Goal: Complete application form: Complete application form

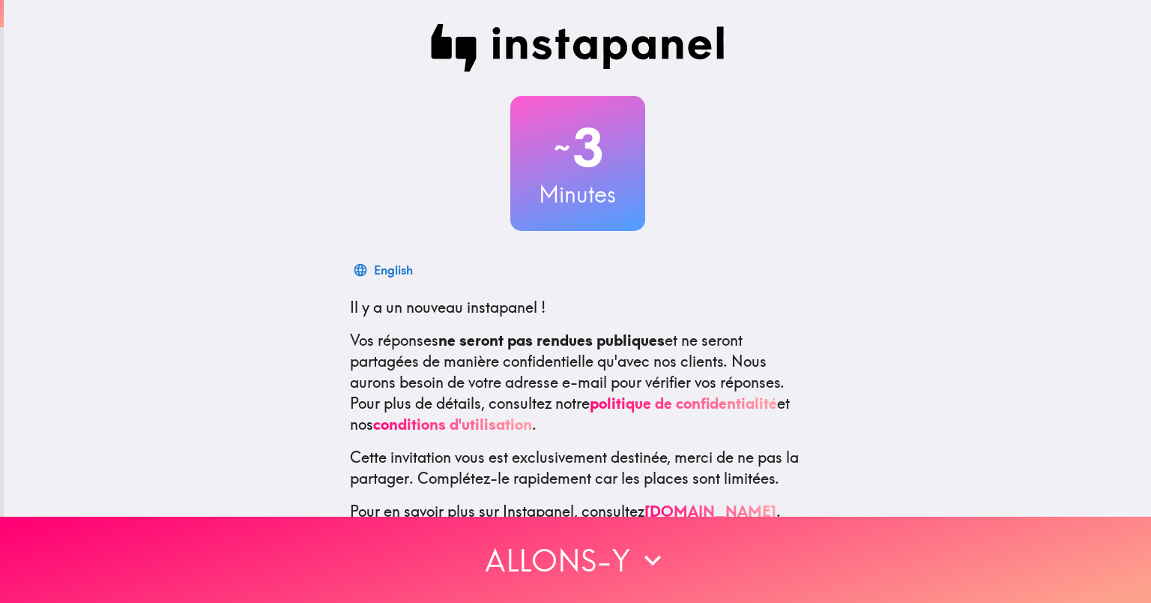
scroll to position [70, 0]
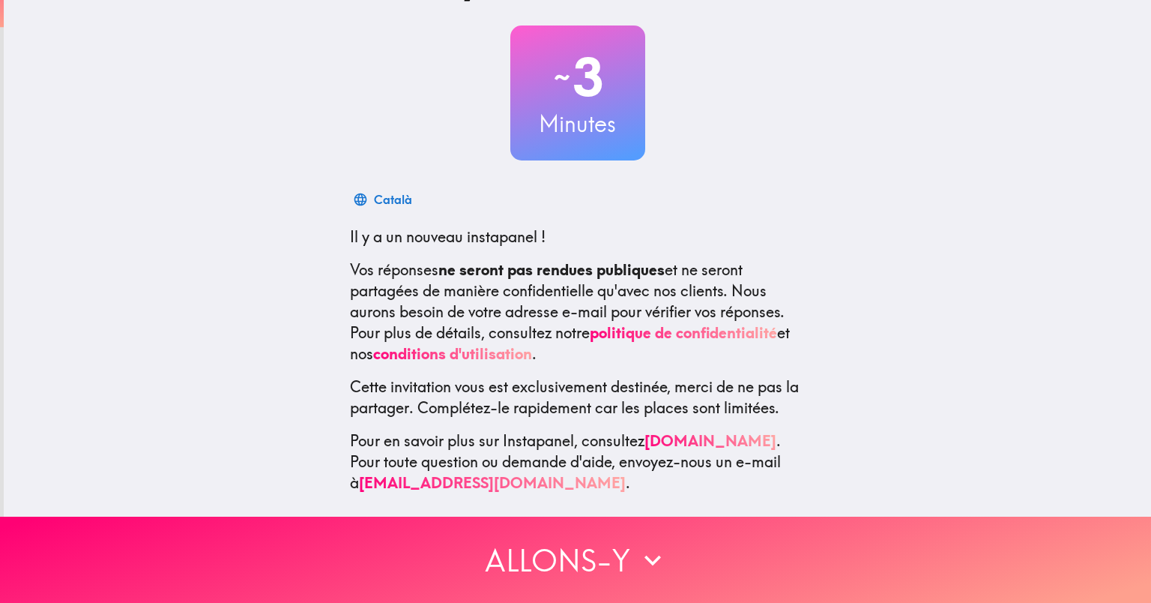
click at [652, 561] on icon "button" at bounding box center [653, 560] width 16 height 10
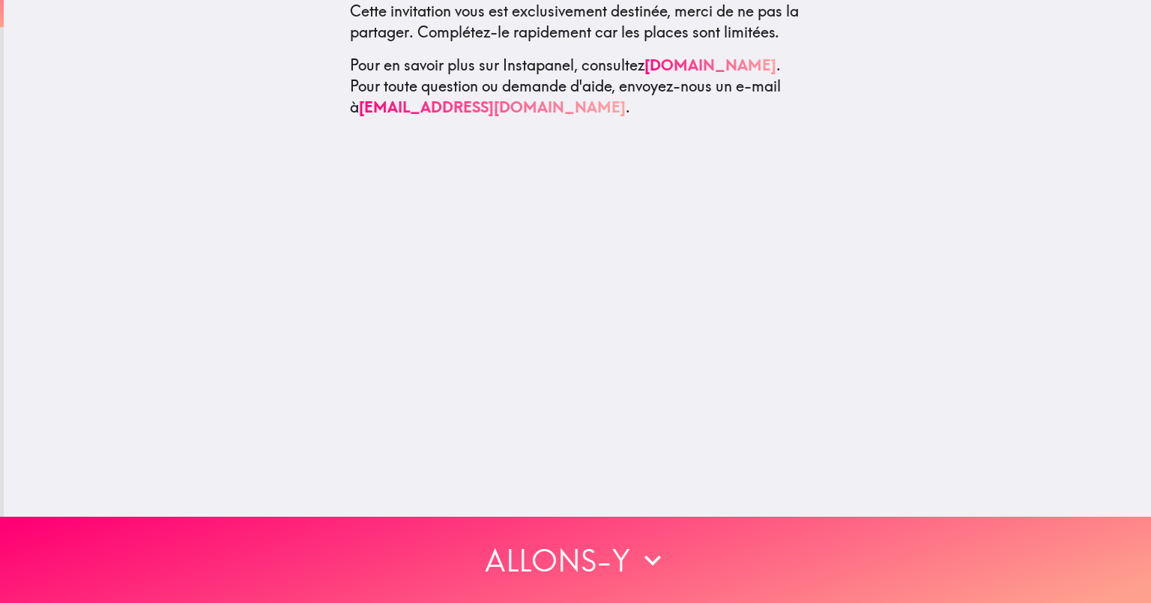
scroll to position [0, 0]
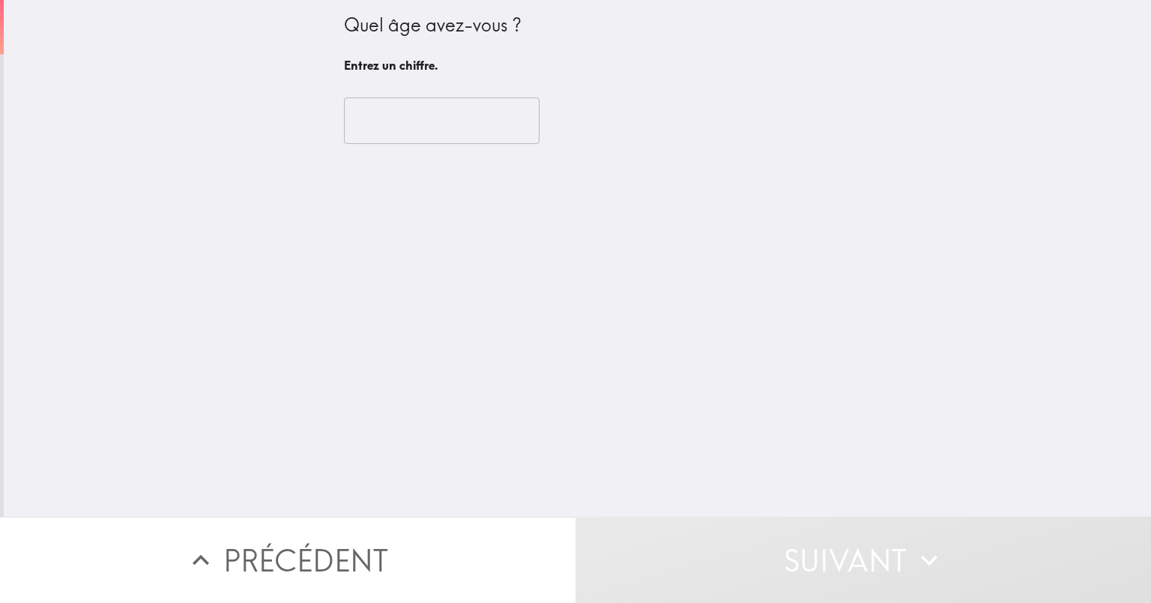
click at [366, 141] on input "number" at bounding box center [442, 120] width 196 height 46
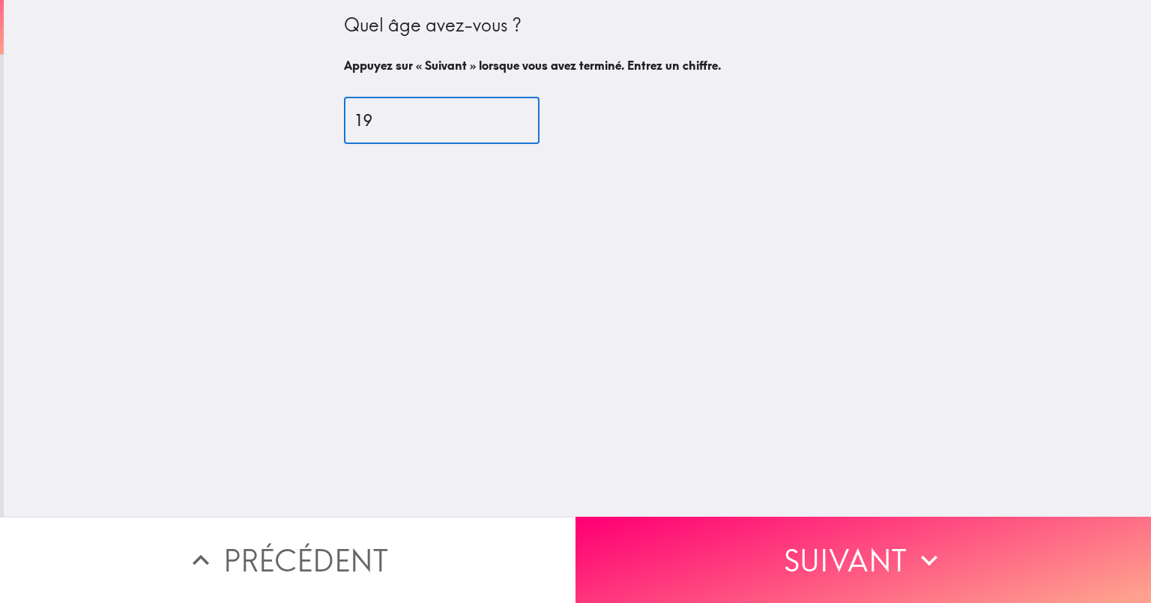
type input "19"
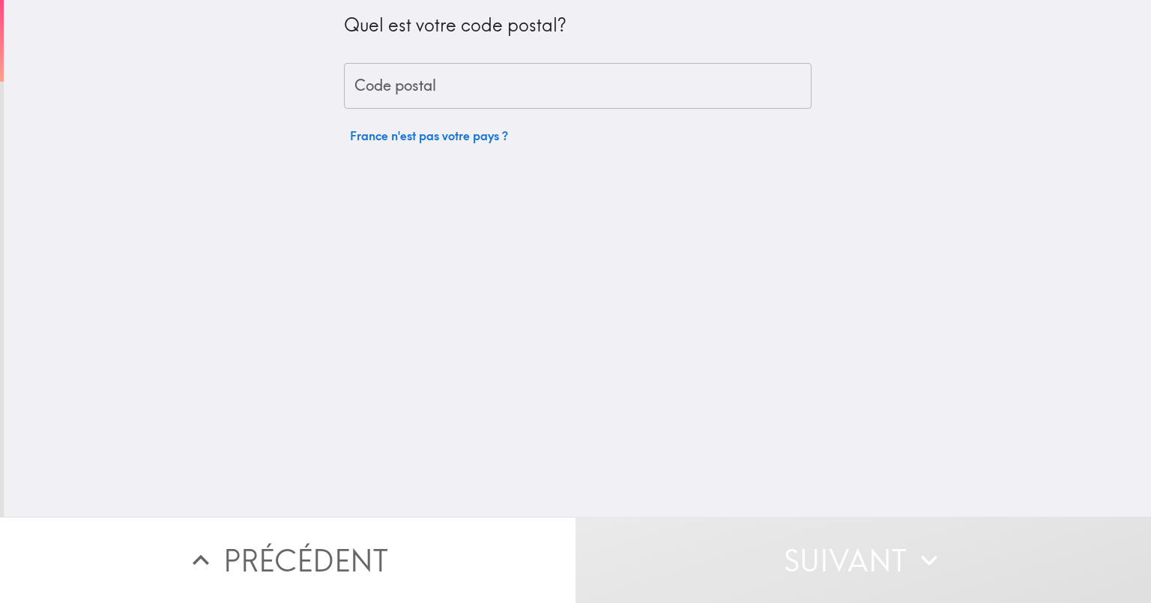
click at [373, 91] on div "Code postal Code postal" at bounding box center [578, 86] width 468 height 46
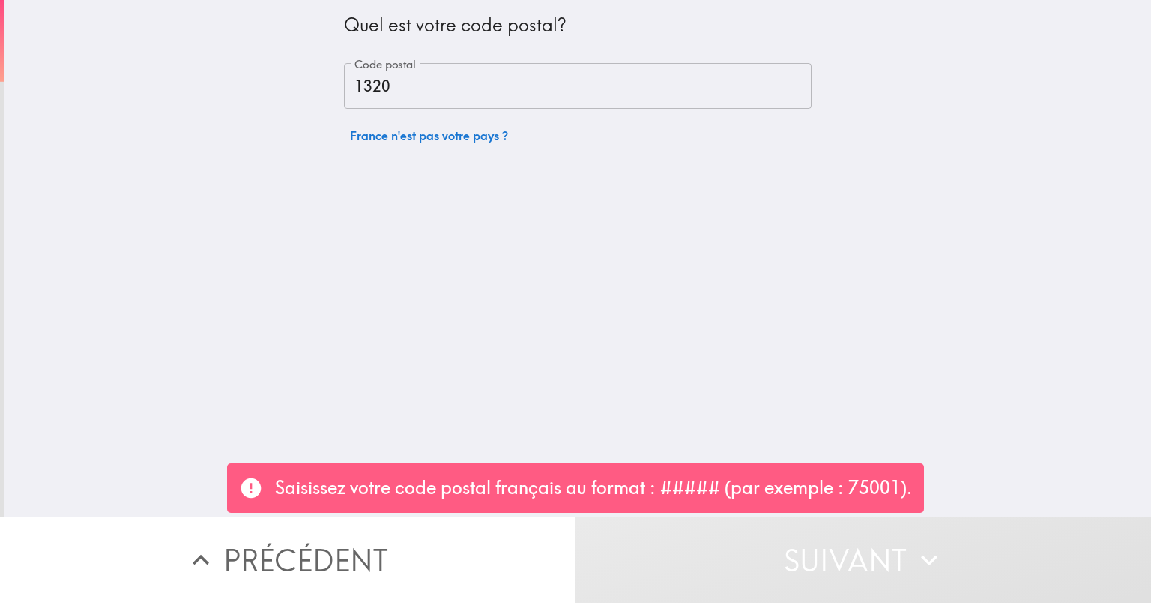
click at [405, 77] on input "1320" at bounding box center [578, 86] width 468 height 46
click at [1007, 451] on div "Quel est votre code postal? Code postal 1320 Code postal France n'est pas votre…" at bounding box center [578, 258] width 1148 height 516
click at [382, 130] on button "France n'est pas votre pays ?" at bounding box center [429, 136] width 170 height 30
click at [364, 142] on input "[GEOGRAPHIC_DATA] ([GEOGRAPHIC_DATA])" at bounding box center [557, 143] width 412 height 33
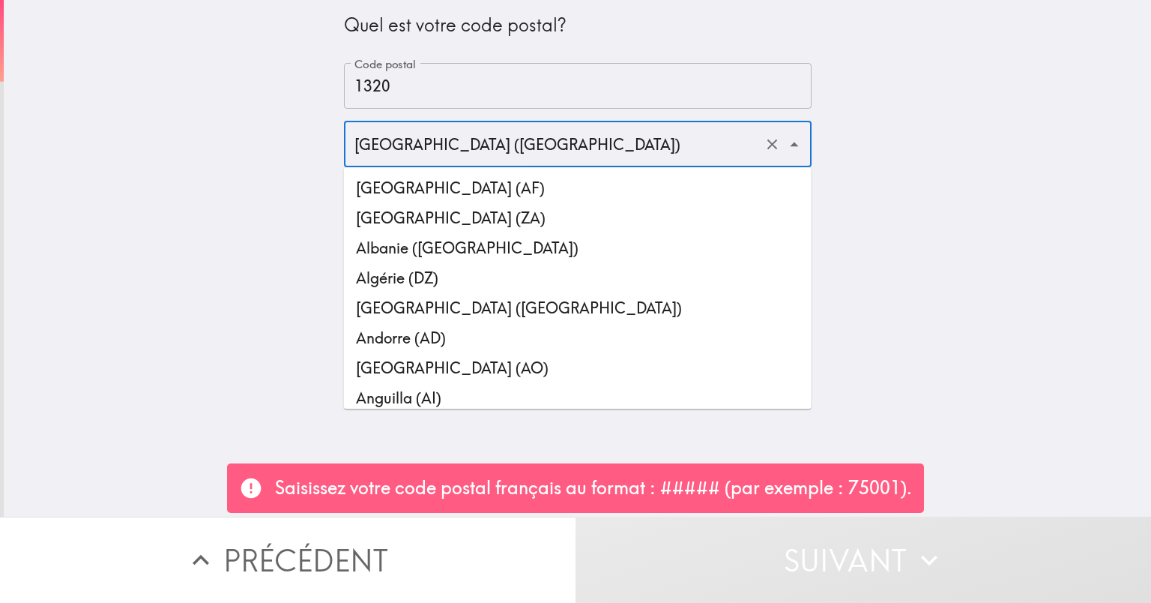
scroll to position [1808, 0]
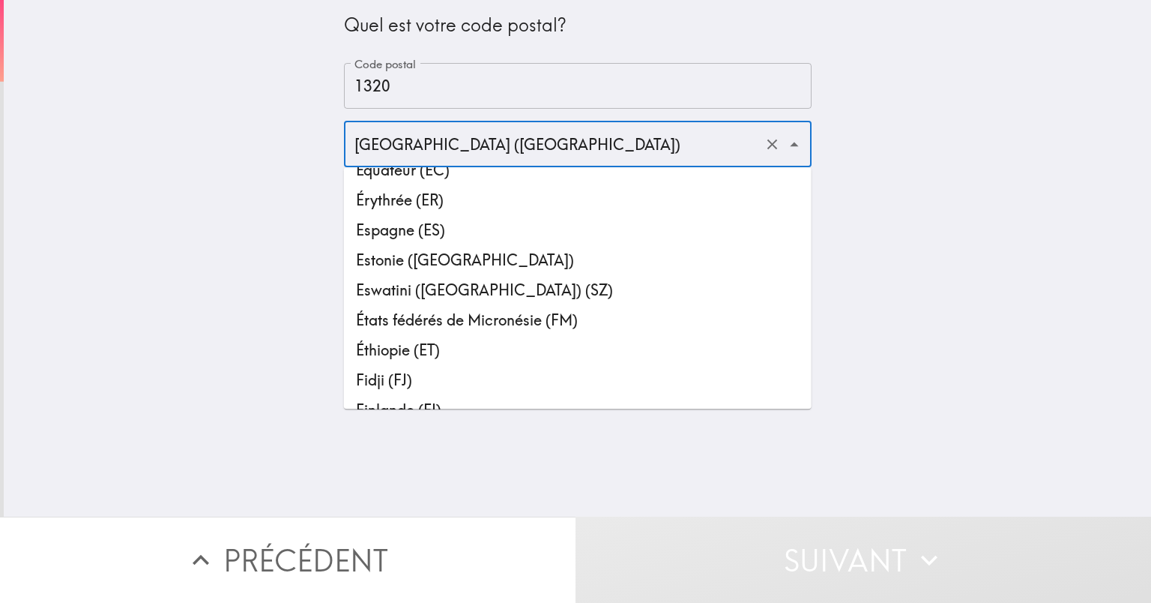
click at [406, 92] on input "1320" at bounding box center [578, 86] width 468 height 46
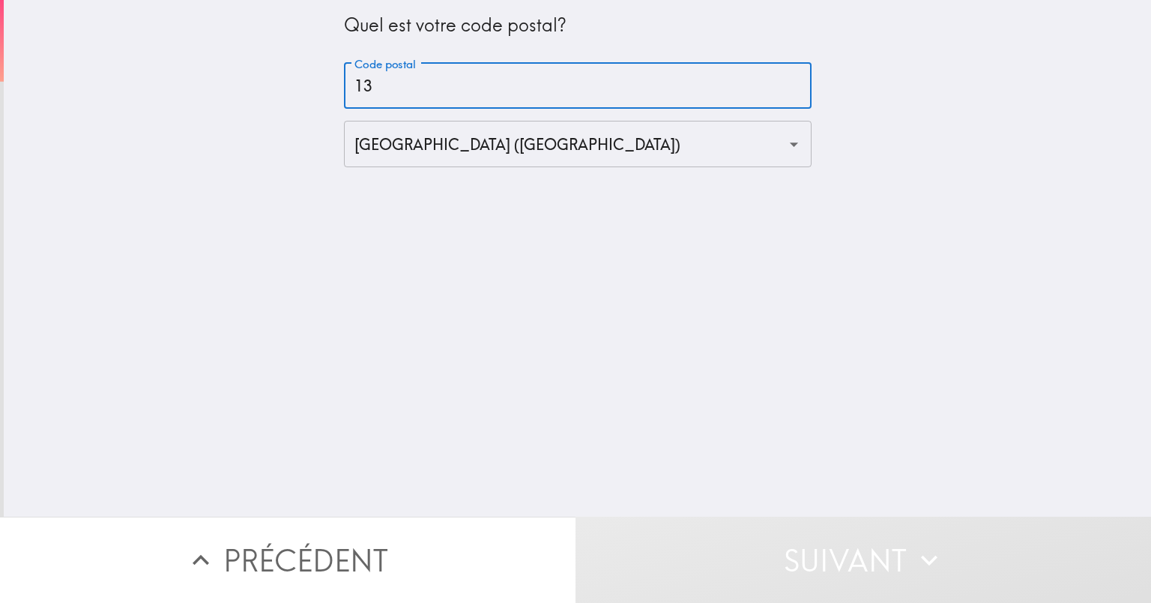
type input "1"
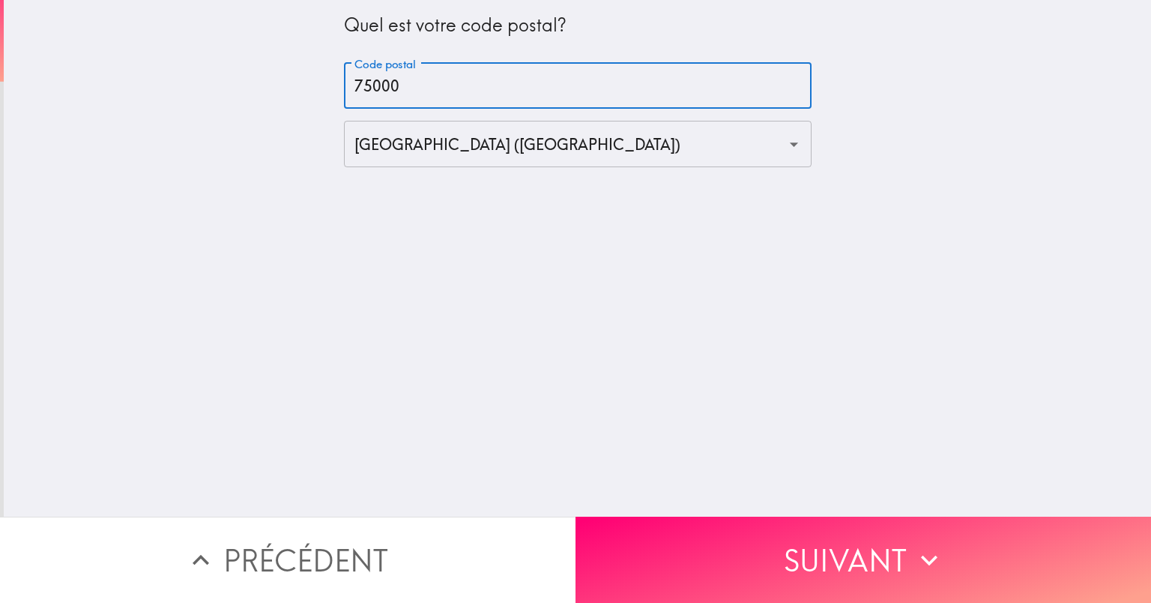
type input "75000"
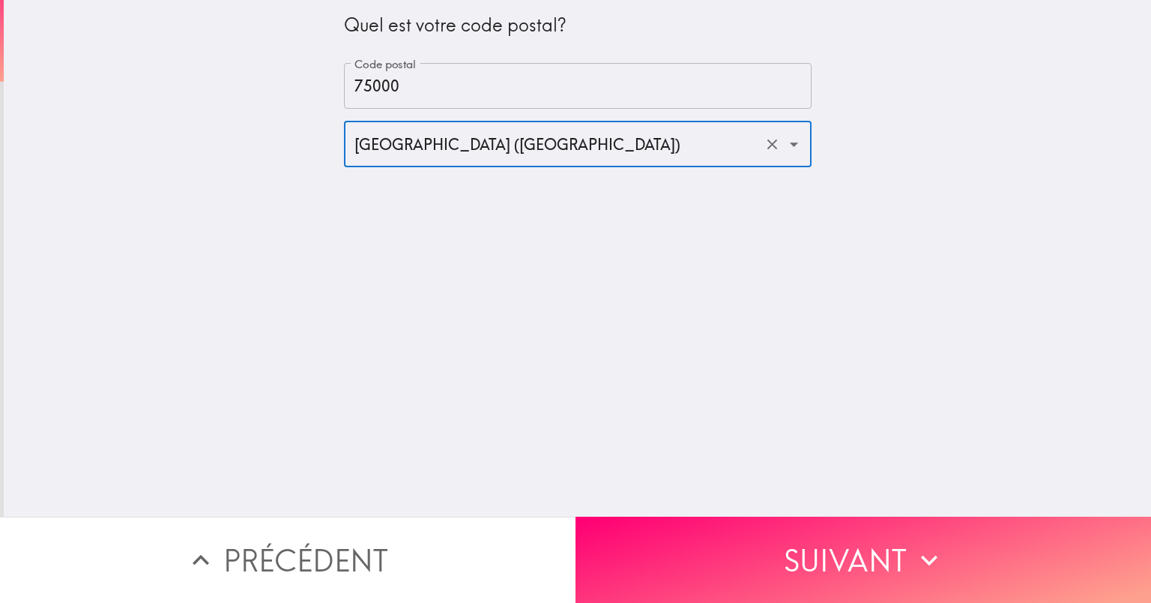
click at [955, 256] on div "Quel est votre code postal? Code postal 75000 Code postal [GEOGRAPHIC_DATA] (FR…" at bounding box center [578, 258] width 1148 height 516
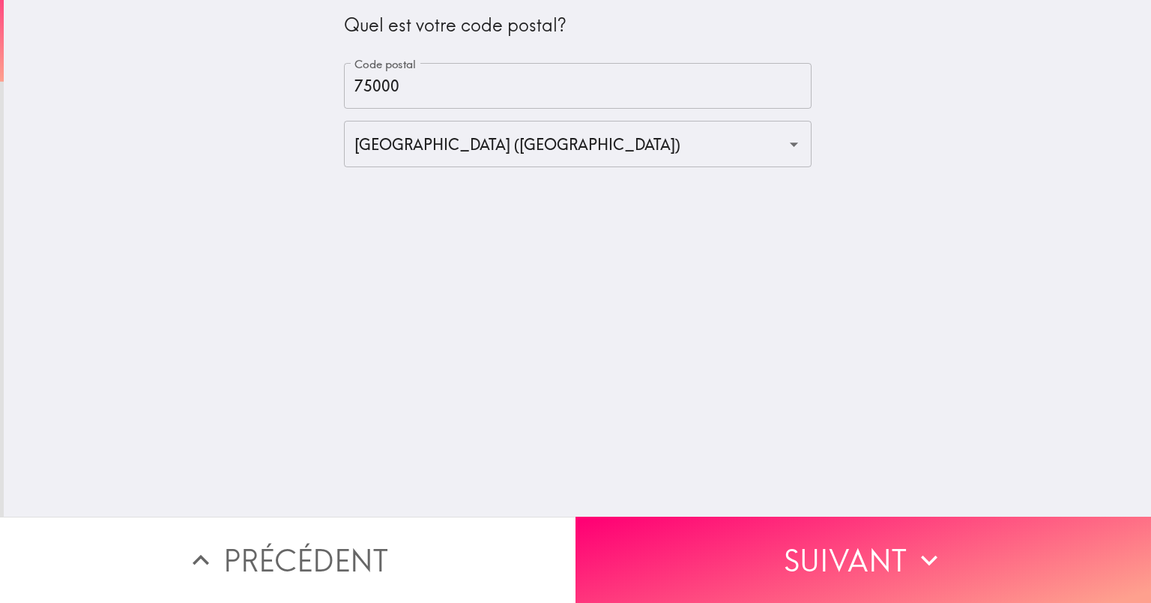
click at [821, 546] on button "Suivant" at bounding box center [864, 559] width 576 height 86
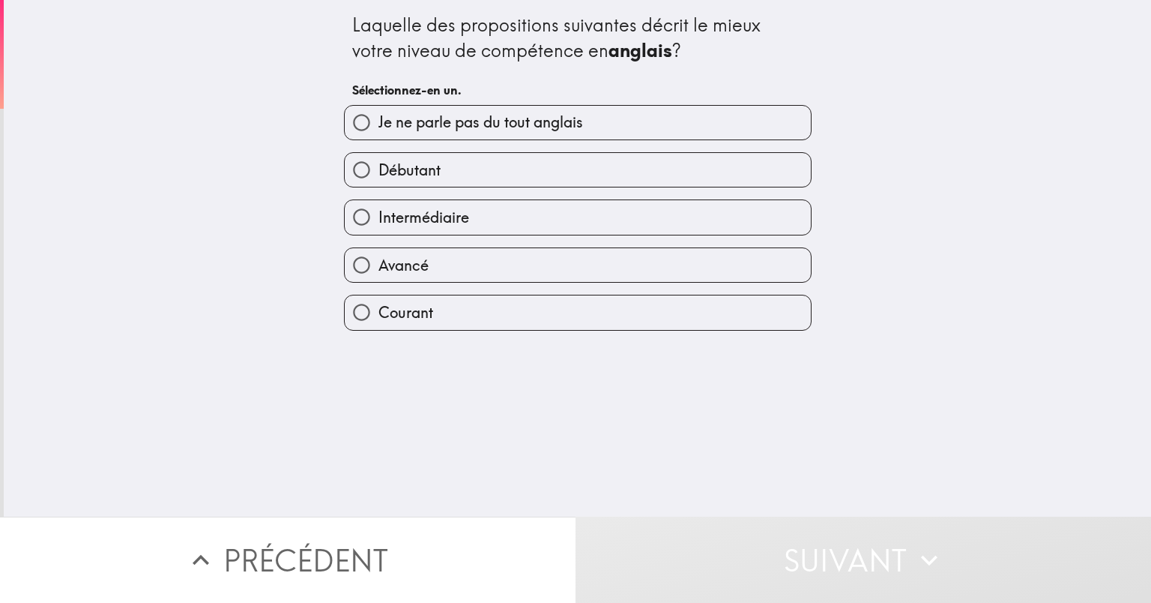
click at [360, 123] on input "Je ne parle pas du tout anglais" at bounding box center [362, 123] width 34 height 34
radio input "true"
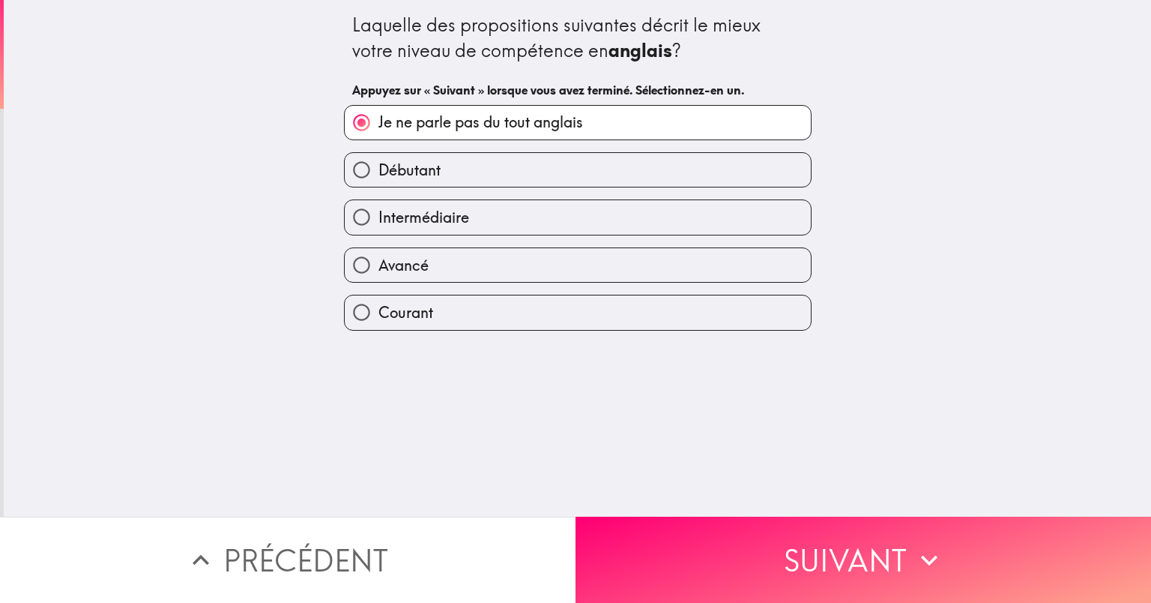
click at [367, 182] on input "Débutant" at bounding box center [362, 170] width 34 height 34
radio input "true"
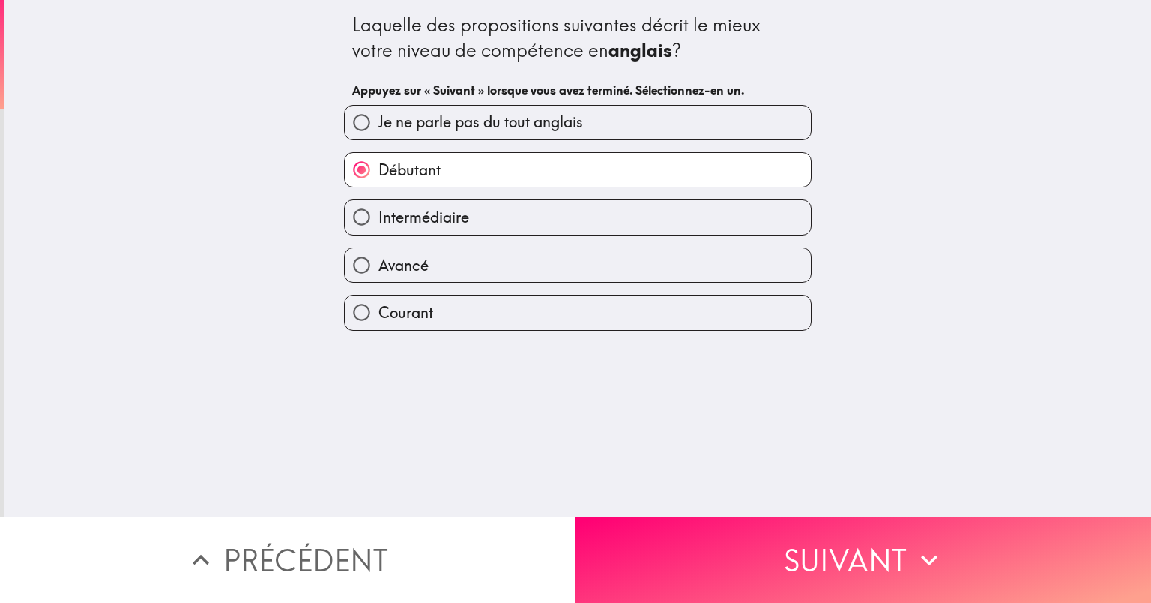
click at [838, 541] on button "Suivant" at bounding box center [864, 559] width 576 height 86
